Goal: Task Accomplishment & Management: Manage account settings

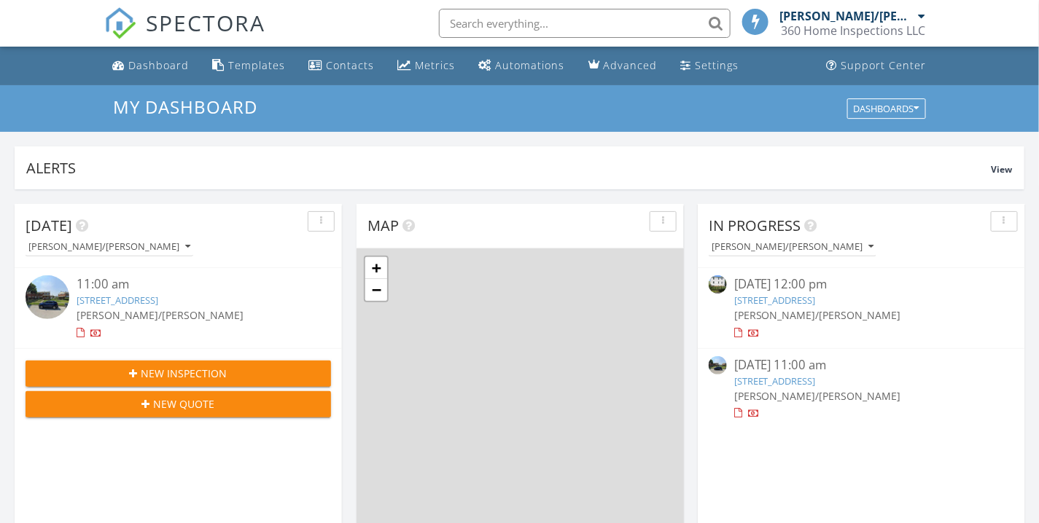
scroll to position [1352, 1065]
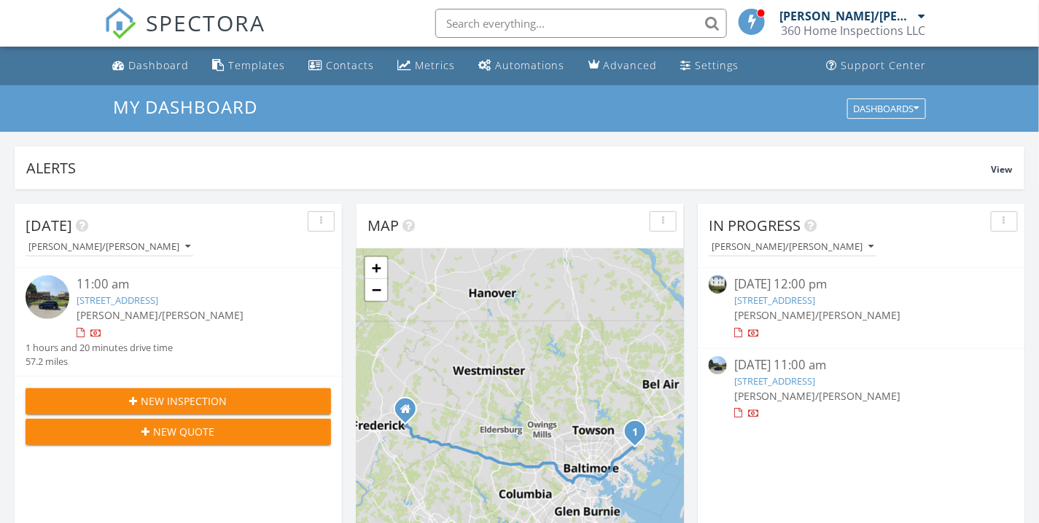
click at [806, 387] on link "[STREET_ADDRESS]" at bounding box center [775, 381] width 82 height 13
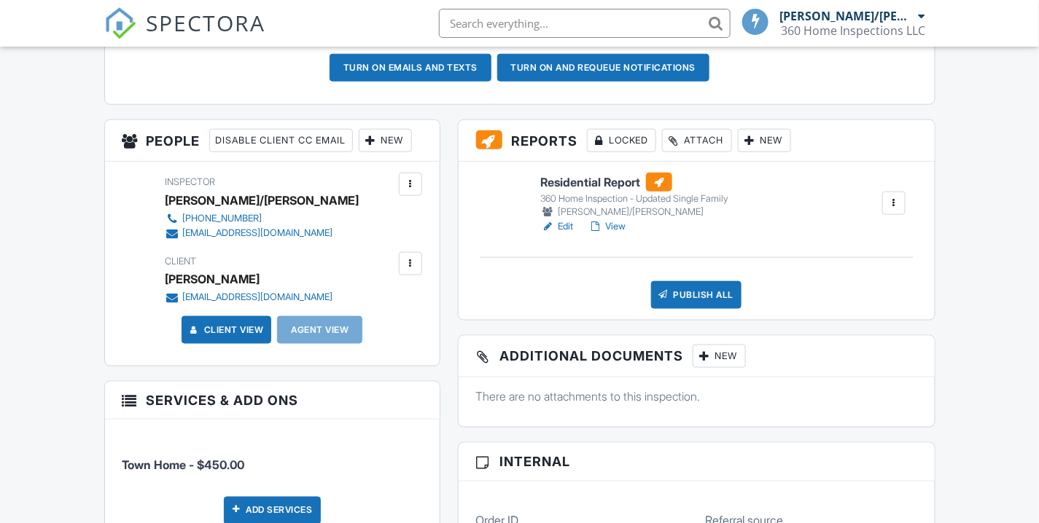
scroll to position [566, 0]
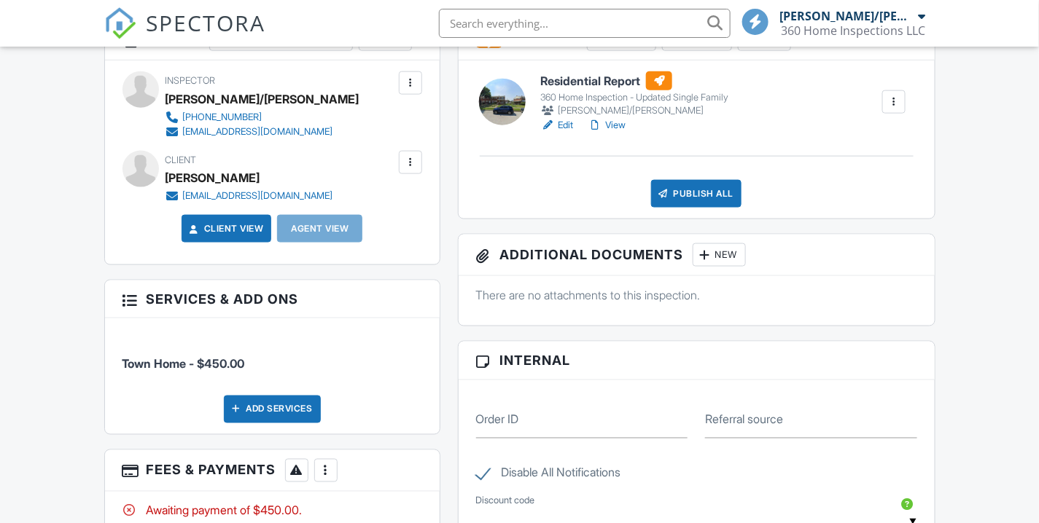
click at [333, 464] on div at bounding box center [326, 471] width 15 height 15
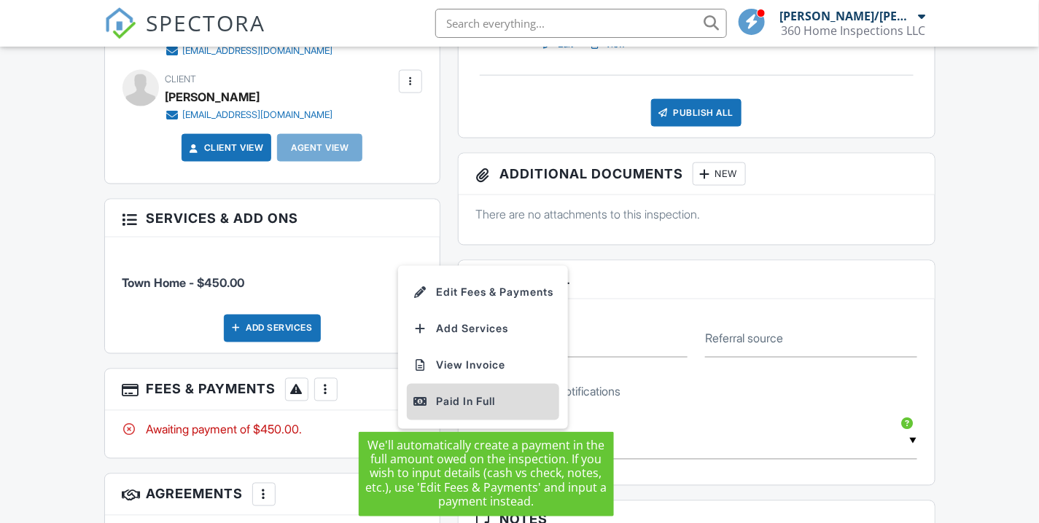
click at [453, 404] on div "Paid In Full" at bounding box center [483, 402] width 141 height 17
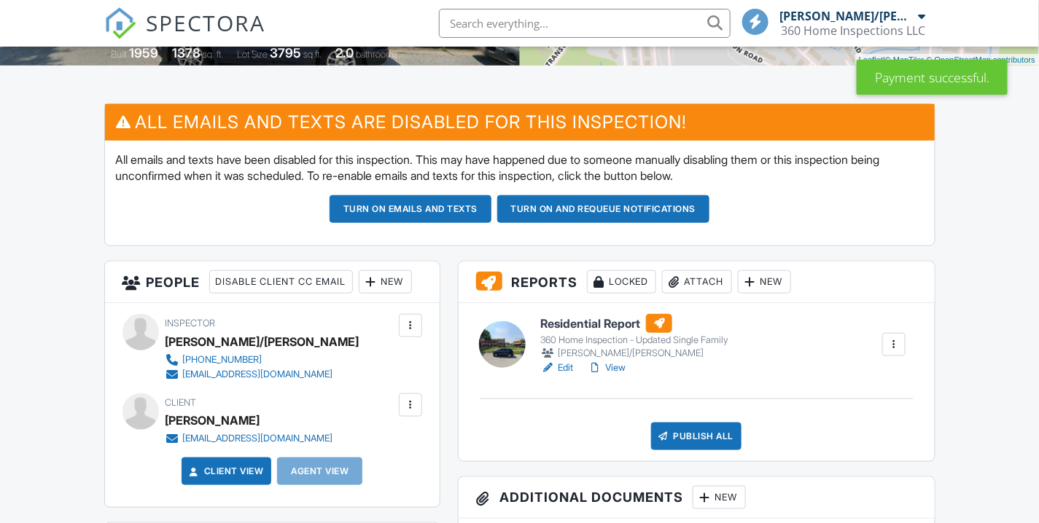
scroll to position [647, 0]
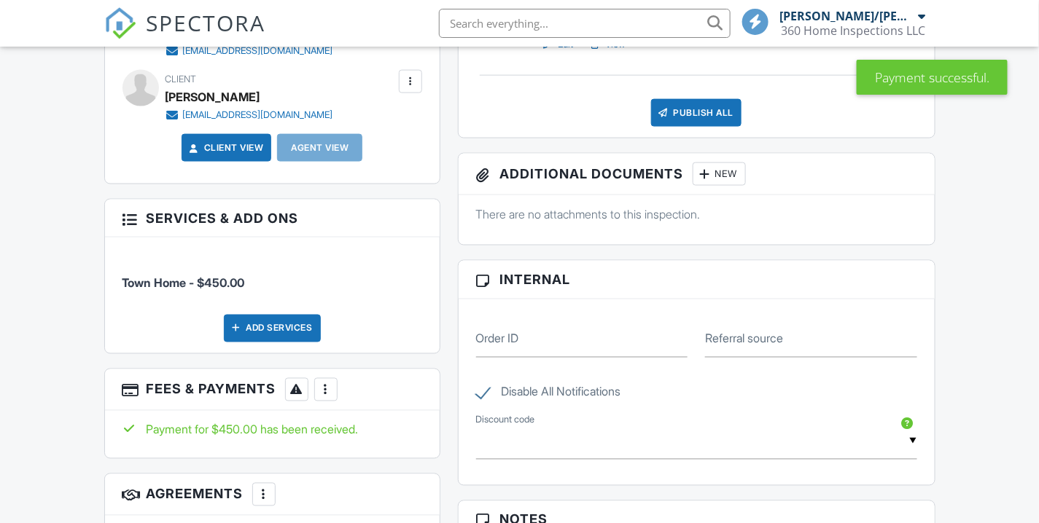
click at [333, 391] on div at bounding box center [326, 390] width 15 height 15
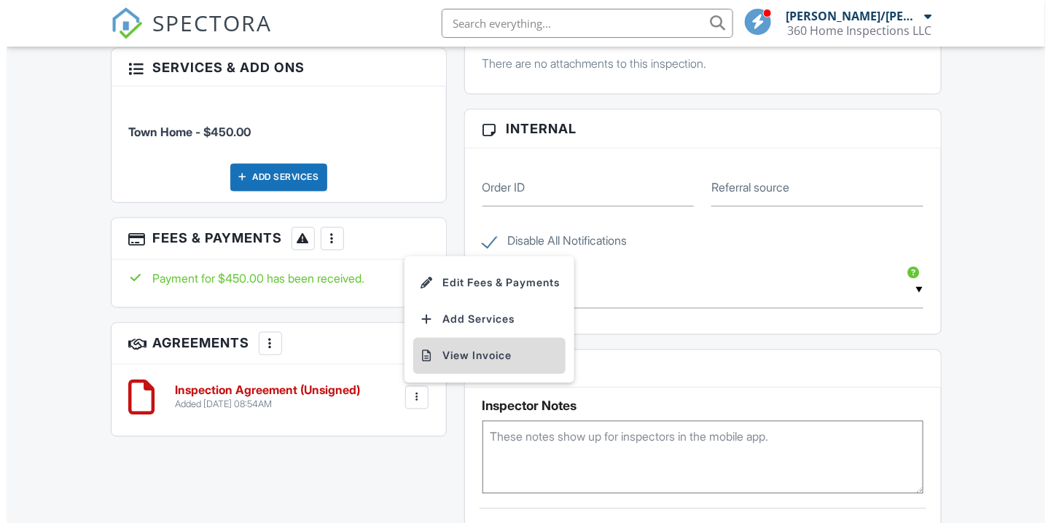
scroll to position [810, 0]
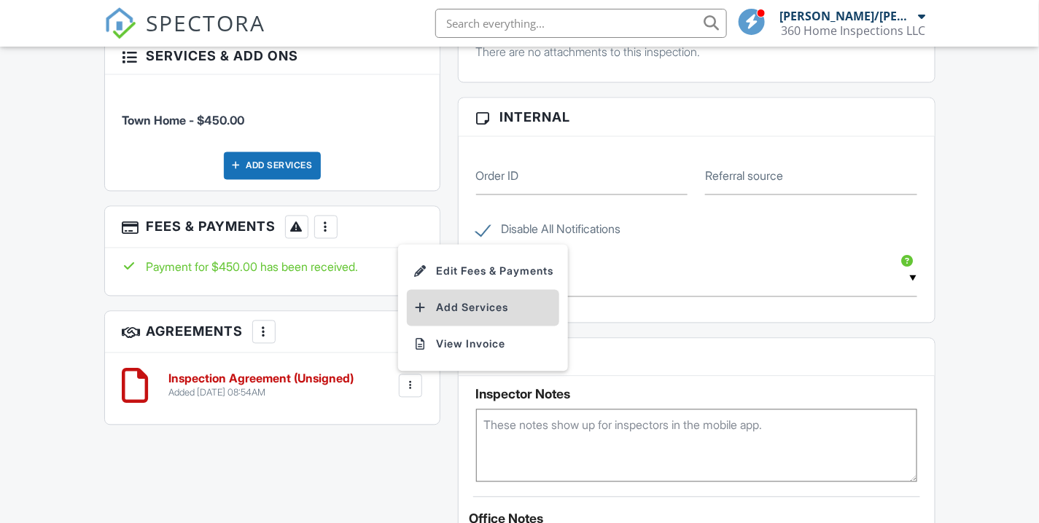
click at [475, 311] on li "Add Services" at bounding box center [483, 308] width 152 height 36
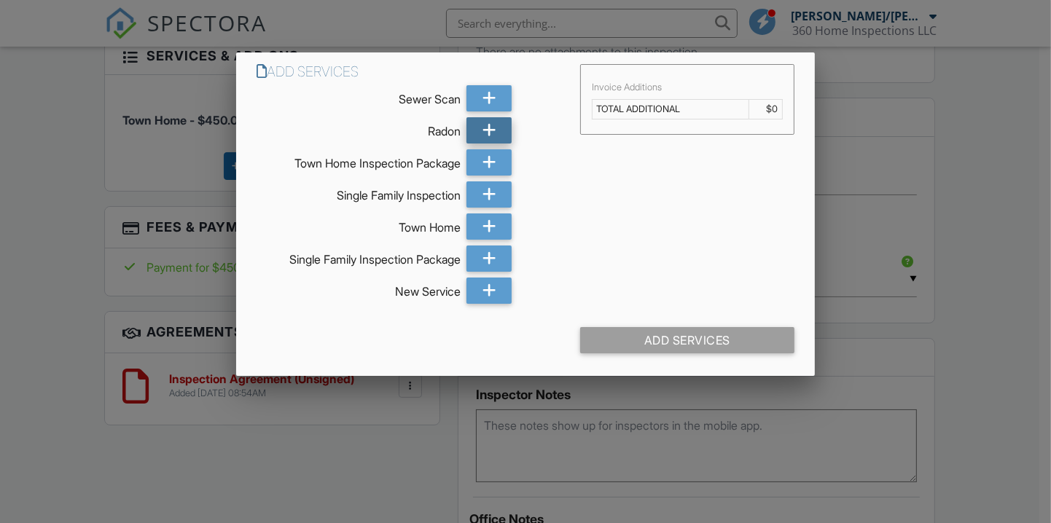
click at [489, 135] on icon at bounding box center [490, 130] width 14 height 26
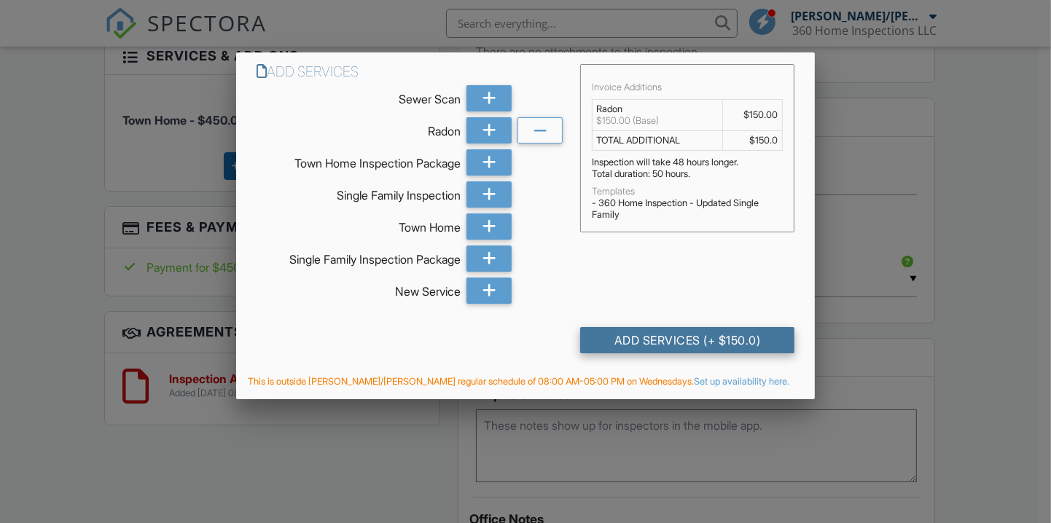
click at [674, 340] on div "Add Services (+ $150.0)" at bounding box center [687, 340] width 214 height 26
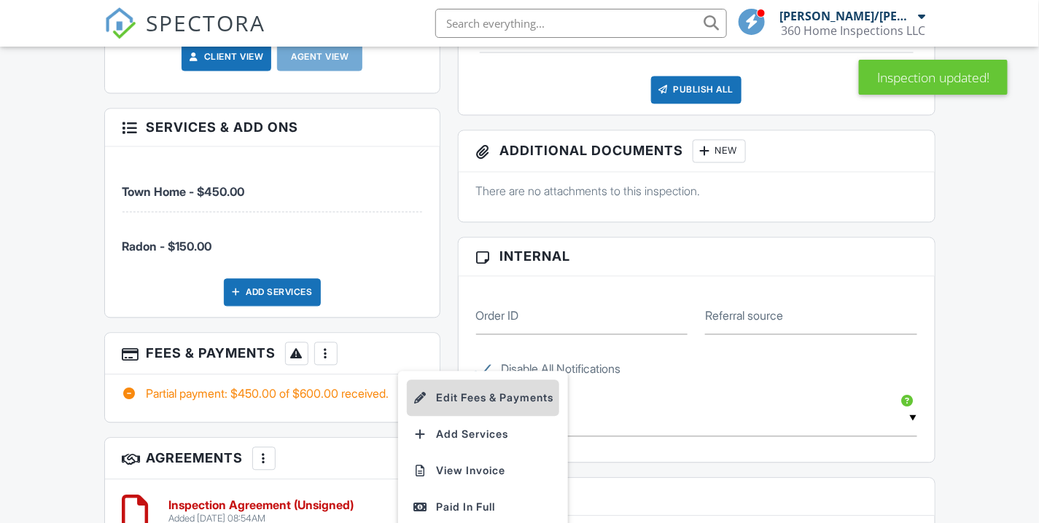
click at [465, 396] on li "Edit Fees & Payments" at bounding box center [483, 399] width 152 height 36
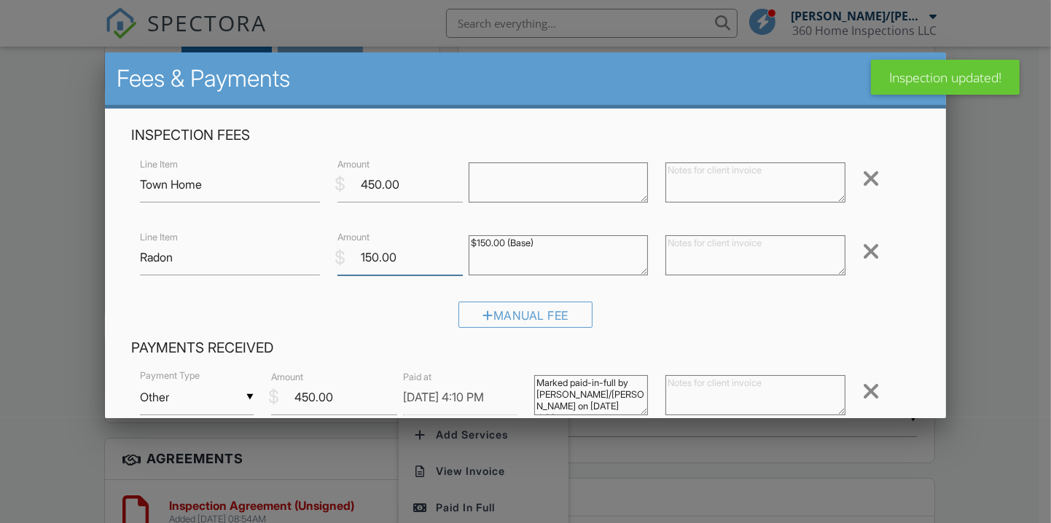
drag, startPoint x: 375, startPoint y: 255, endPoint x: 358, endPoint y: 254, distance: 16.8
click at [358, 254] on input "150.00" at bounding box center [400, 258] width 125 height 36
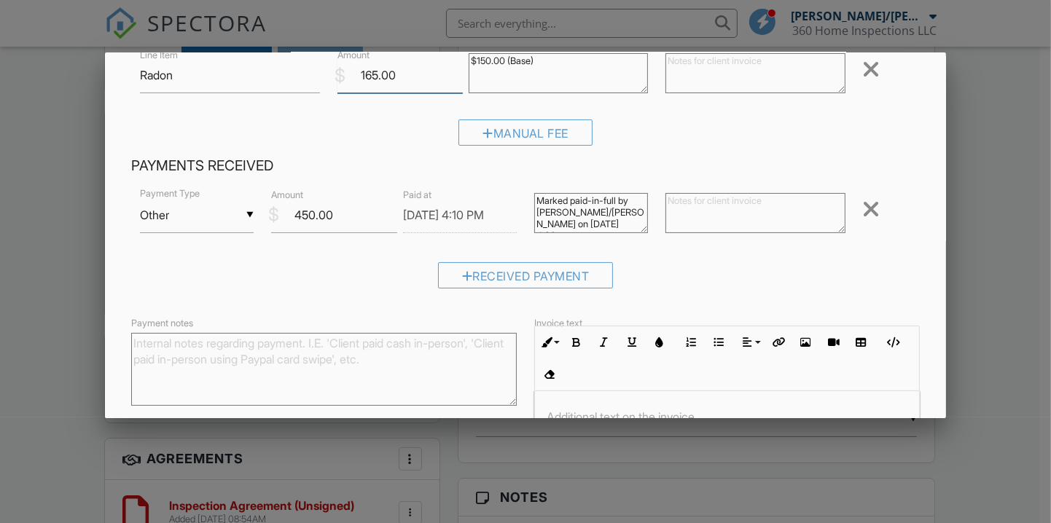
scroll to position [162, 0]
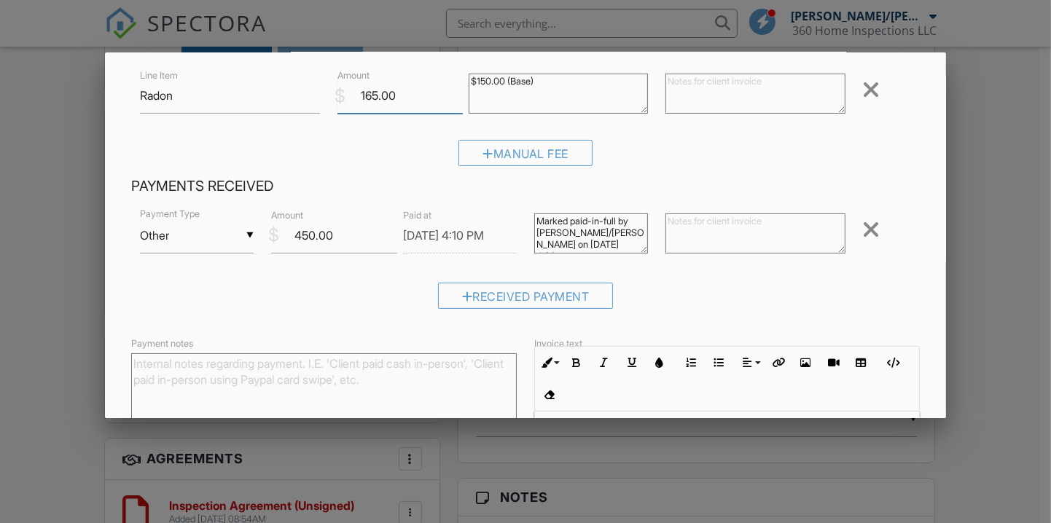
type input "165.00"
click at [423, 163] on div "Manual Fee" at bounding box center [525, 158] width 789 height 37
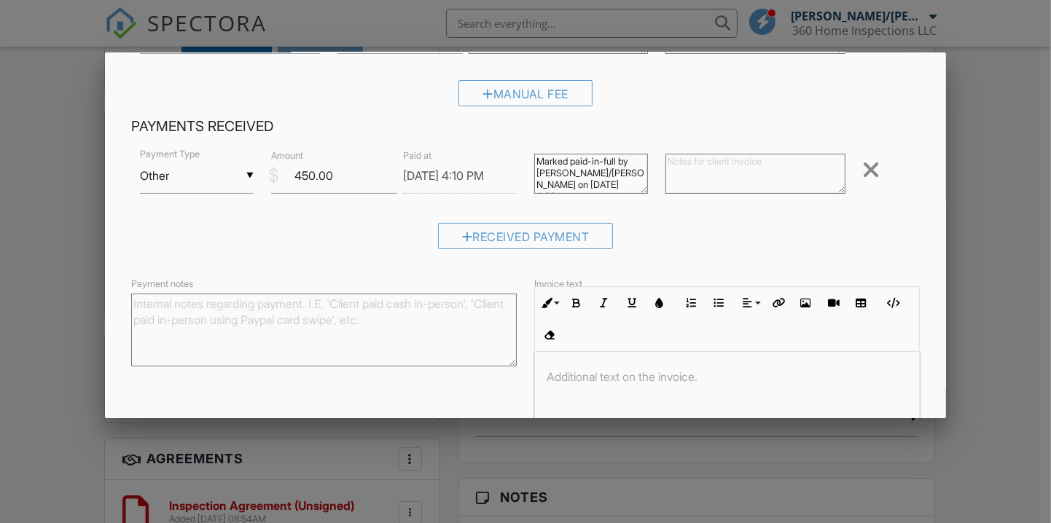
scroll to position [90, 0]
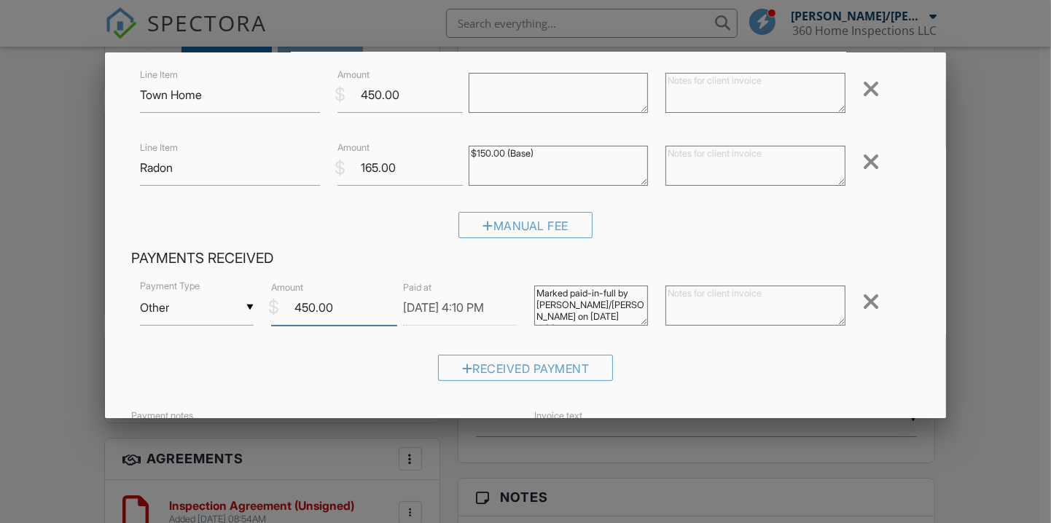
drag, startPoint x: 311, startPoint y: 306, endPoint x: 293, endPoint y: 303, distance: 18.6
click at [293, 303] on input "450.00" at bounding box center [333, 308] width 125 height 36
type input "615.00"
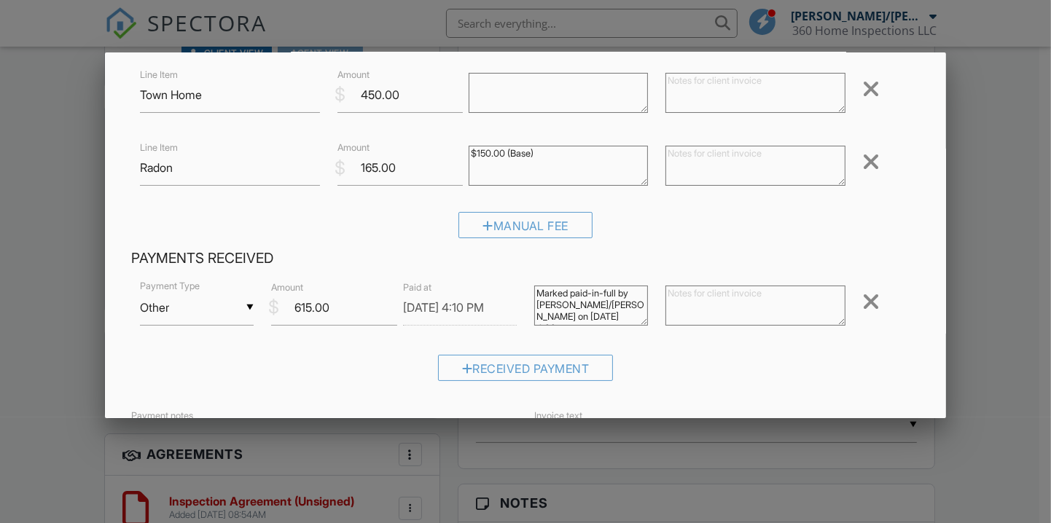
click at [249, 304] on input "Other" at bounding box center [197, 308] width 114 height 36
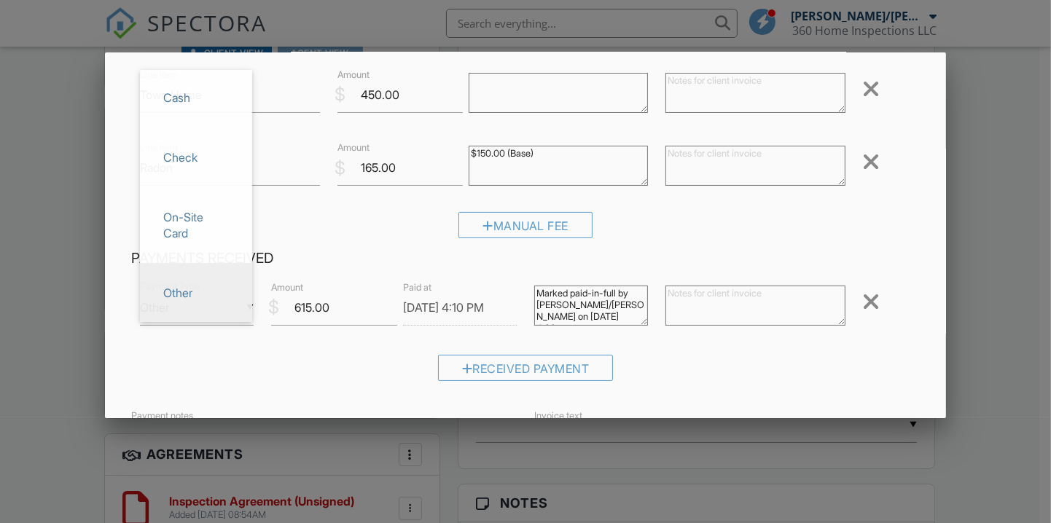
scroll to position [0, 0]
click at [202, 168] on span "Check" at bounding box center [196, 159] width 89 height 36
type input "Check"
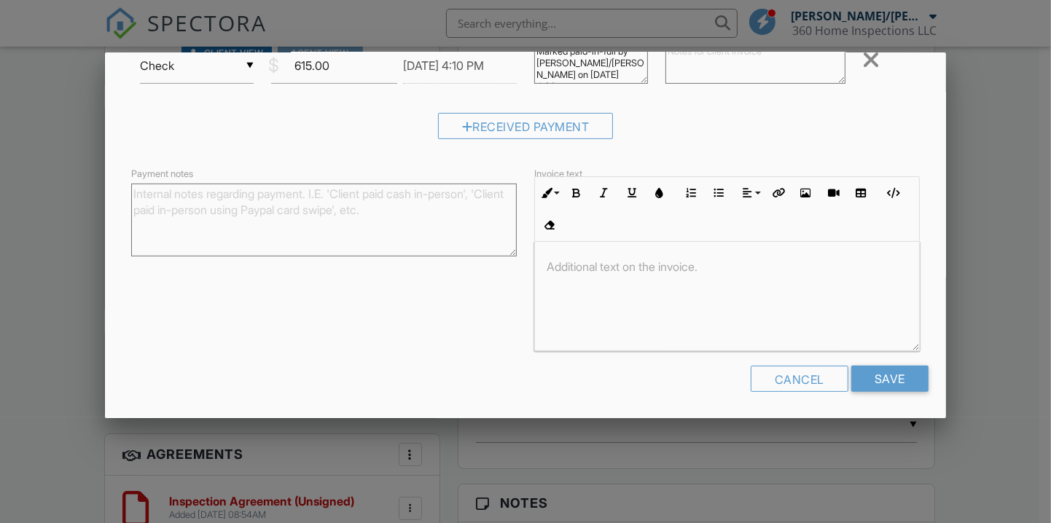
scroll to position [332, 0]
click at [887, 379] on input "Save" at bounding box center [890, 378] width 77 height 26
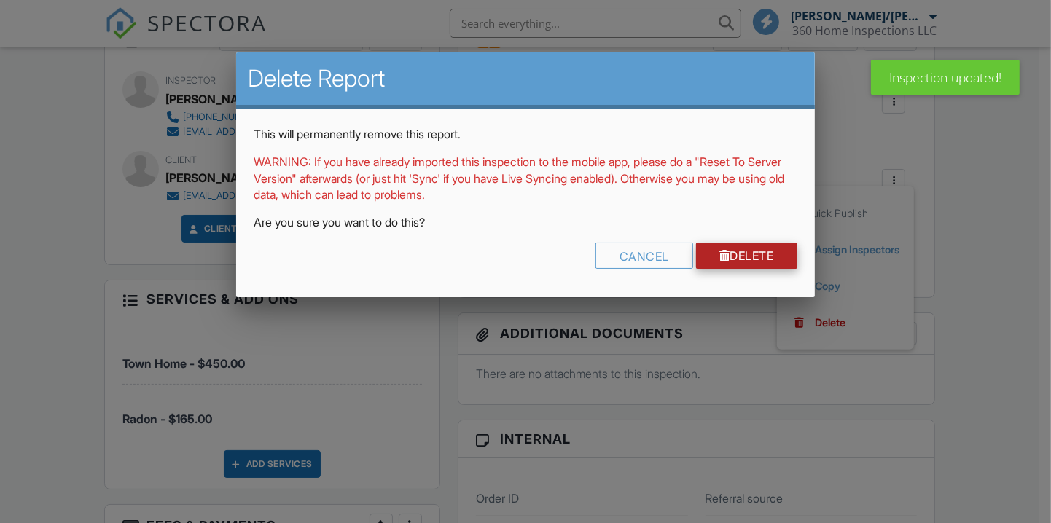
click at [769, 263] on link "Delete" at bounding box center [746, 256] width 101 height 26
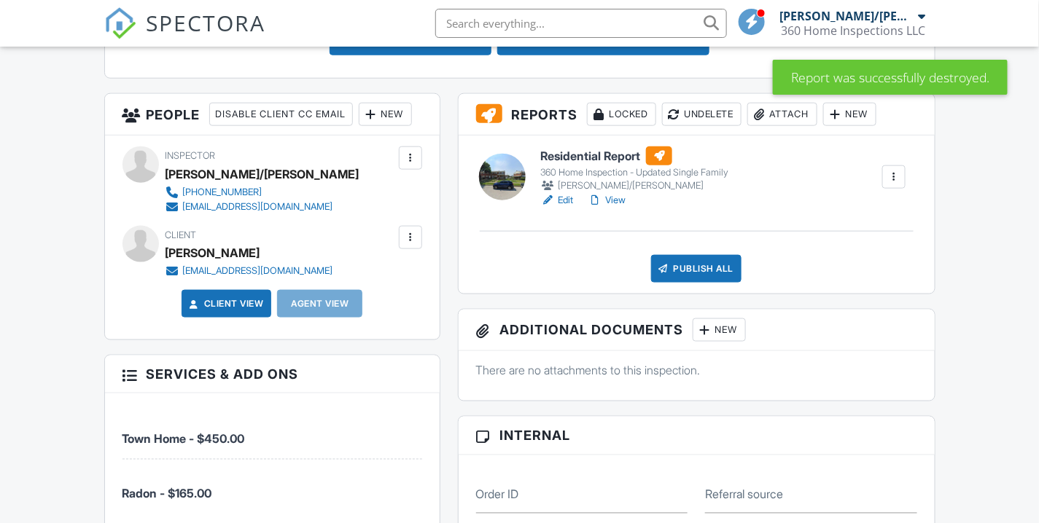
scroll to position [405, 0]
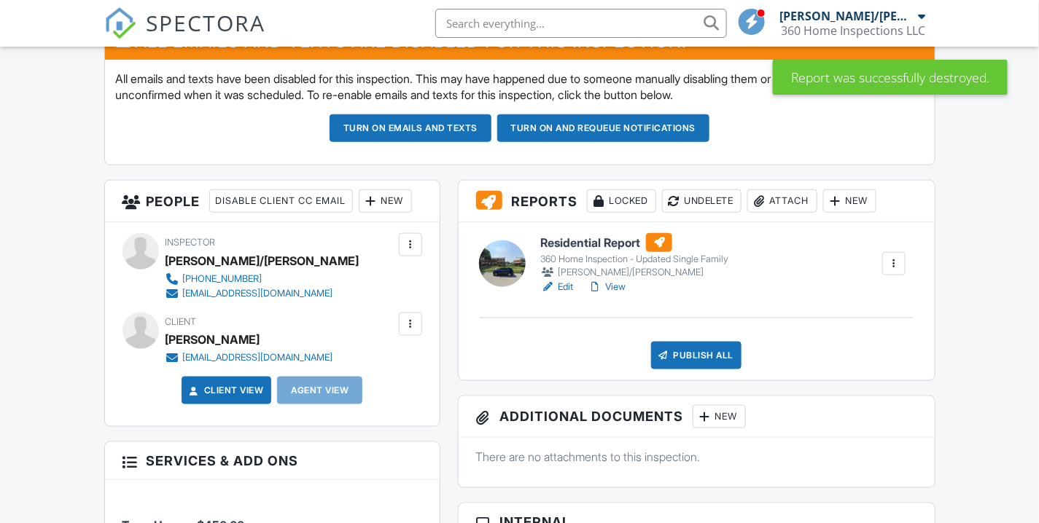
click at [465, 129] on button "Turn on emails and texts" at bounding box center [411, 128] width 162 height 28
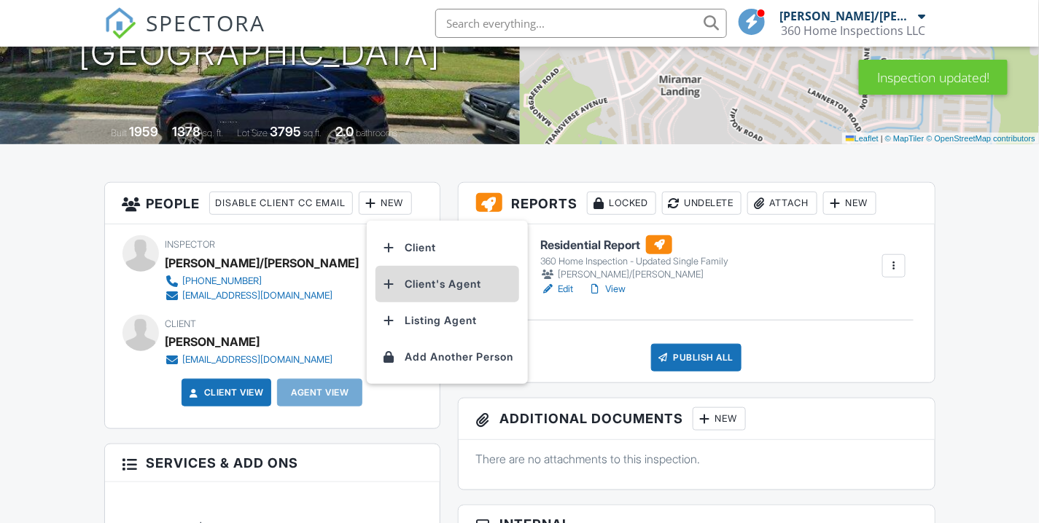
click at [450, 280] on li "Client's Agent" at bounding box center [447, 284] width 144 height 36
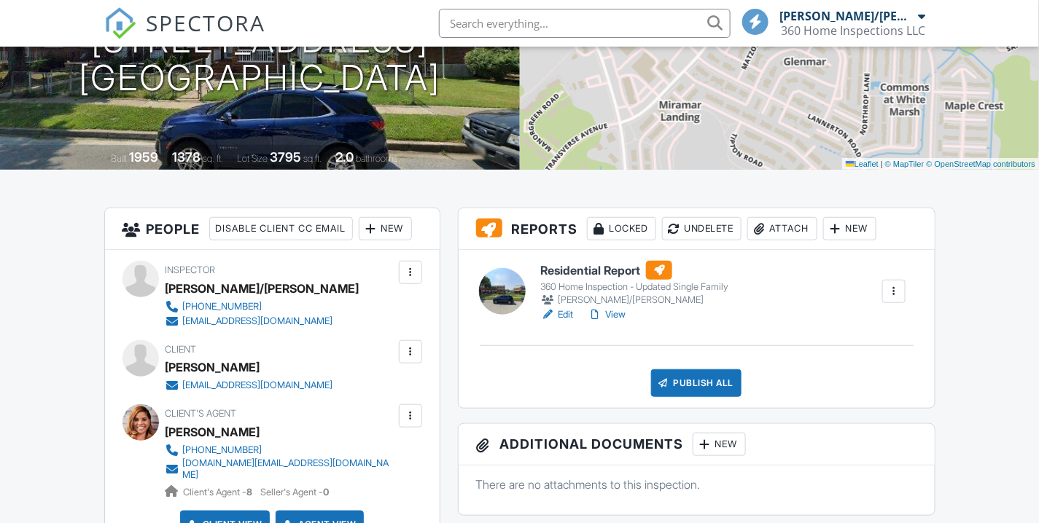
scroll to position [166, 0]
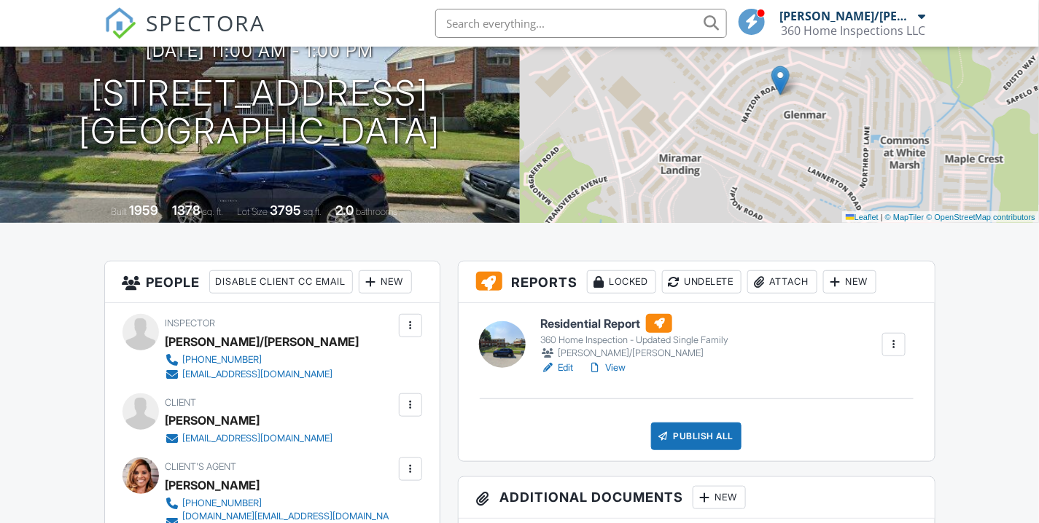
click at [564, 369] on link "Edit" at bounding box center [556, 368] width 33 height 15
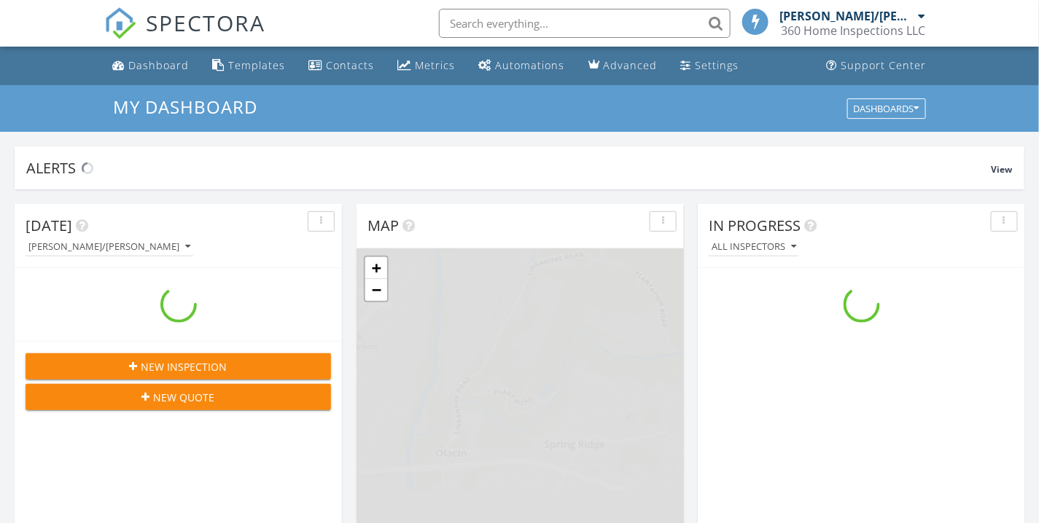
scroll to position [1352, 1065]
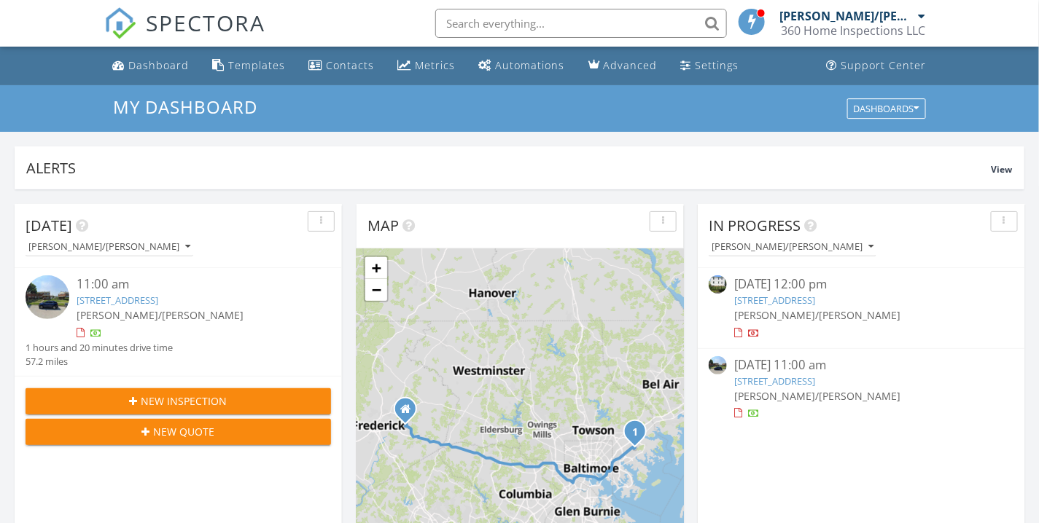
click at [792, 392] on span "[PERSON_NAME]/[PERSON_NAME]" at bounding box center [817, 396] width 167 height 14
